Goal: Task Accomplishment & Management: Use online tool/utility

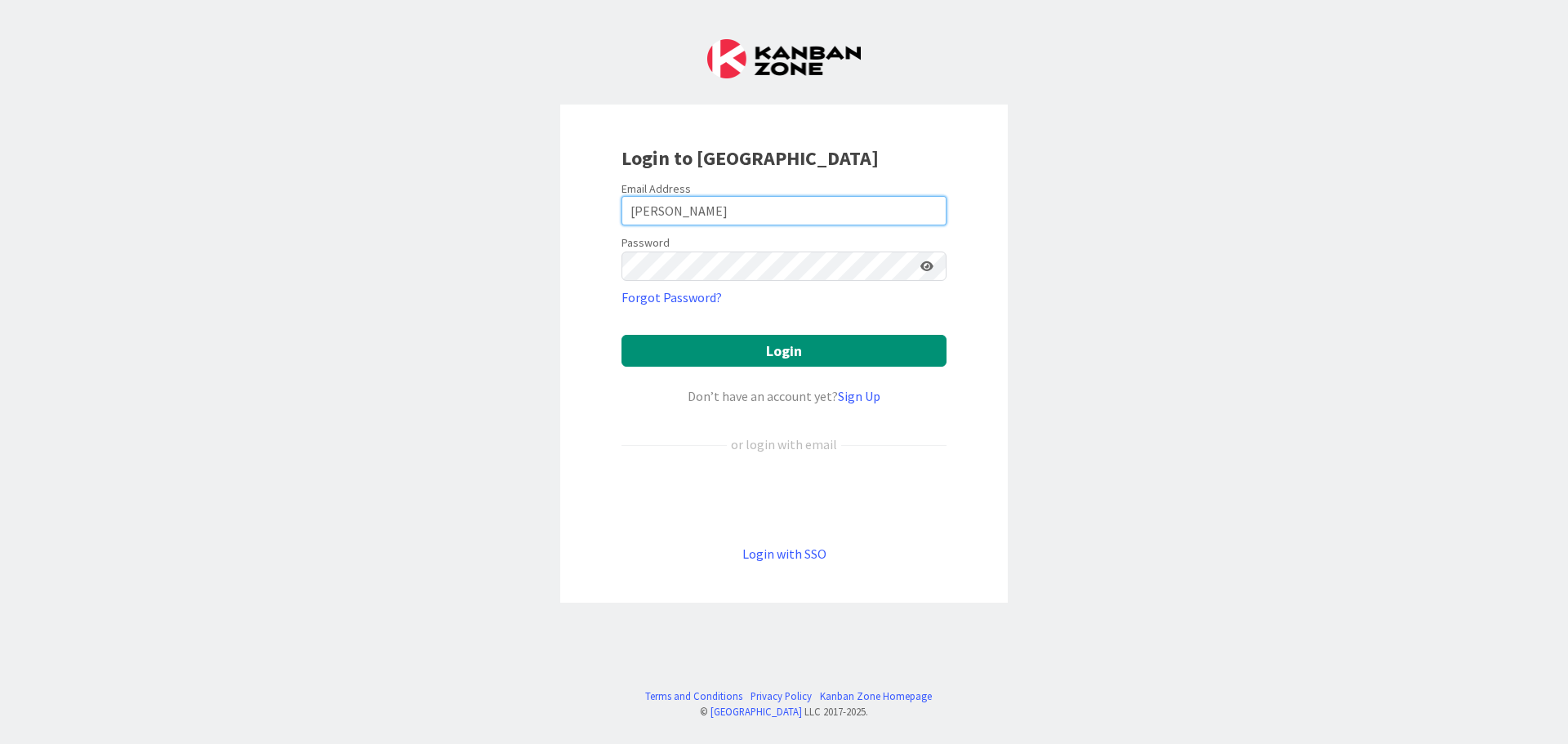
drag, startPoint x: 692, startPoint y: 207, endPoint x: 552, endPoint y: 211, distance: 140.1
click at [552, 211] on div "Login to [GEOGRAPHIC_DATA] Email Address [PERSON_NAME] Password Forgot Password…" at bounding box center [784, 372] width 1568 height 744
click at [659, 210] on input "a" at bounding box center [783, 211] width 325 height 29
type input "[EMAIL_ADDRESS][DOMAIN_NAME]"
click at [784, 350] on button "Login" at bounding box center [783, 351] width 325 height 32
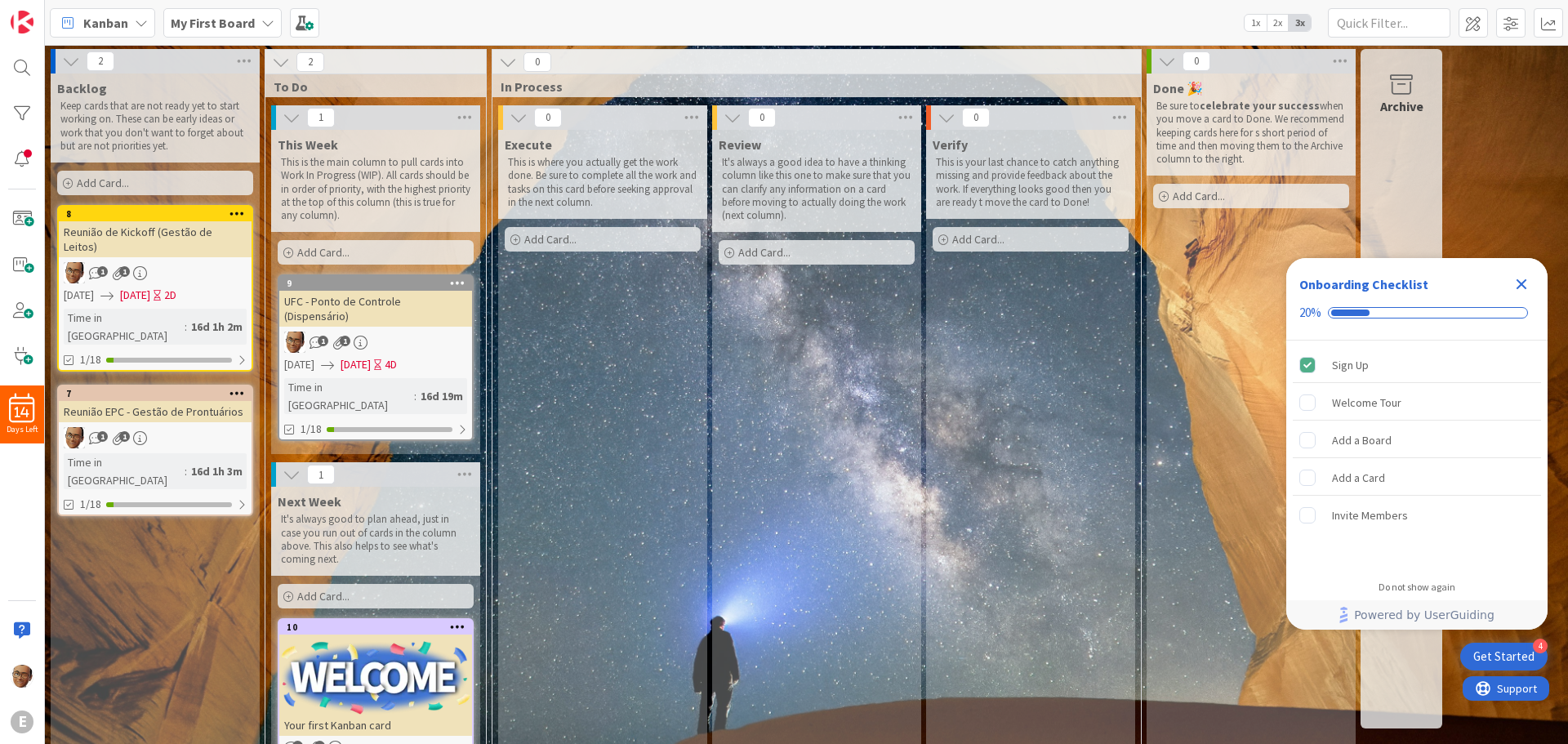
click at [1525, 288] on icon "Close Checklist" at bounding box center [1521, 285] width 10 height 10
